Goal: Book appointment/travel/reservation

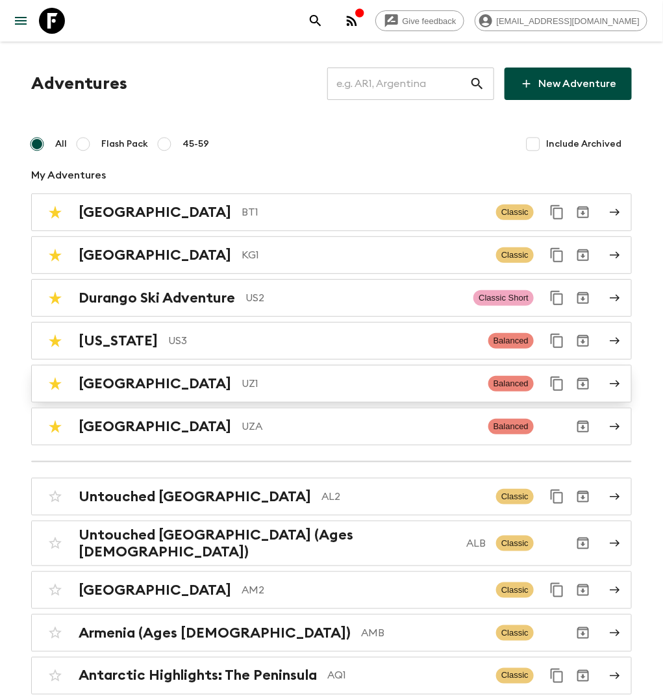
click at [241, 376] on p "UZ1" at bounding box center [359, 384] width 236 height 16
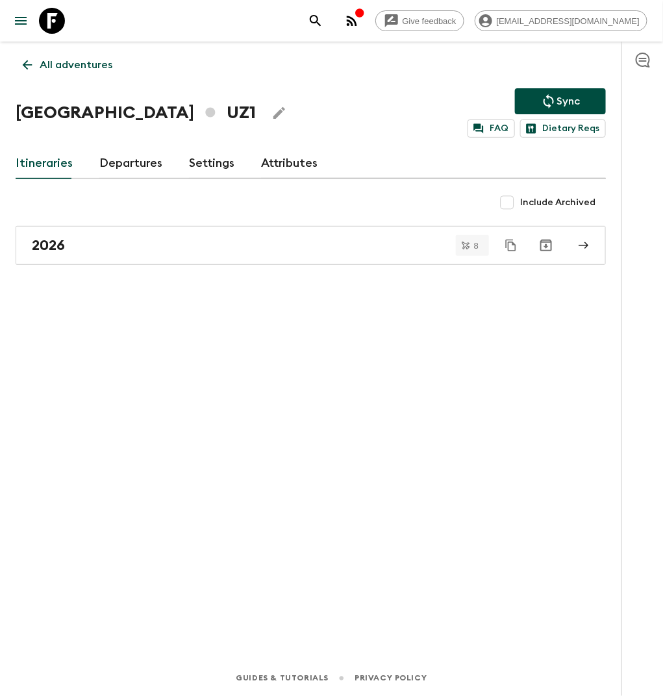
click at [53, 73] on link "All adventures" at bounding box center [68, 65] width 104 height 26
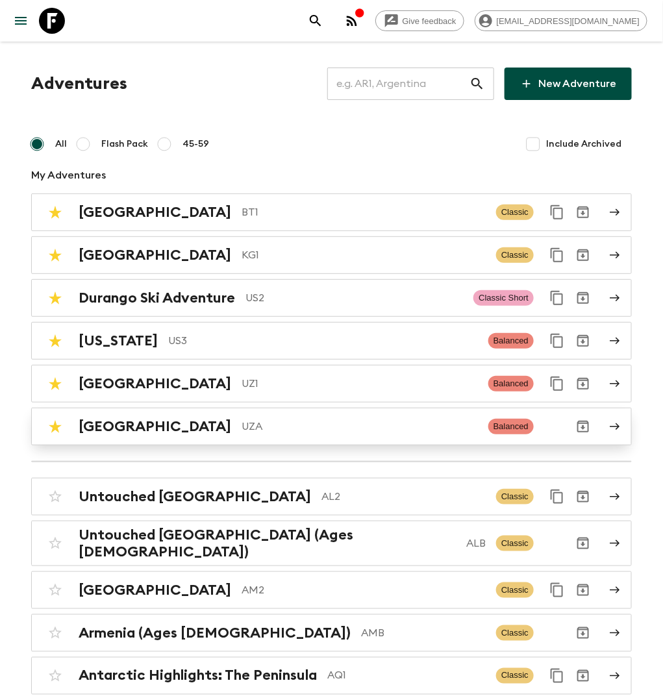
click at [163, 426] on div "Uzbekistan UZA" at bounding box center [278, 426] width 399 height 17
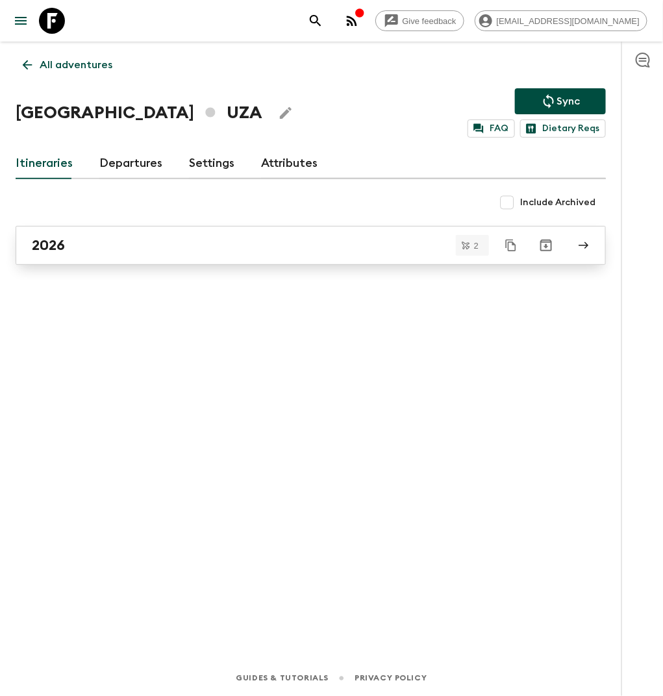
click at [153, 243] on div "2026" at bounding box center [298, 245] width 533 height 17
